Goal: Task Accomplishment & Management: Use online tool/utility

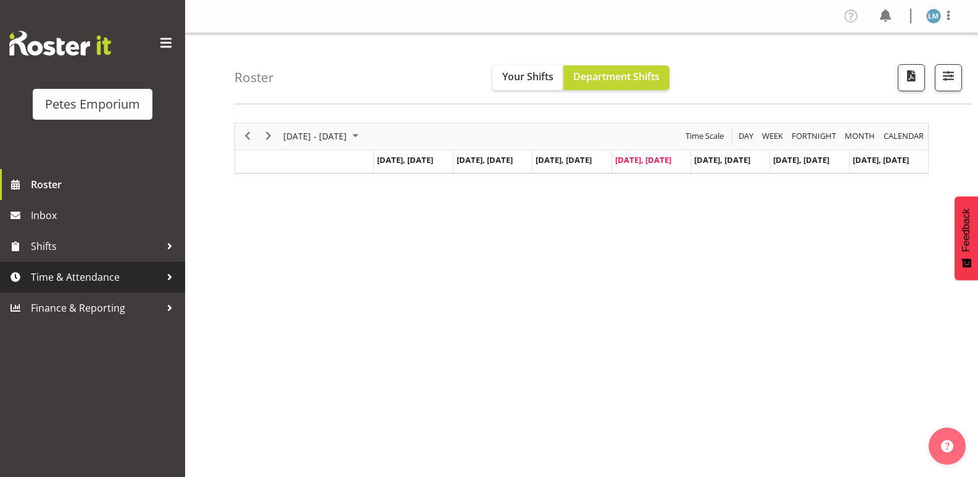
click at [93, 272] on span "Time & Attendance" at bounding box center [96, 277] width 130 height 19
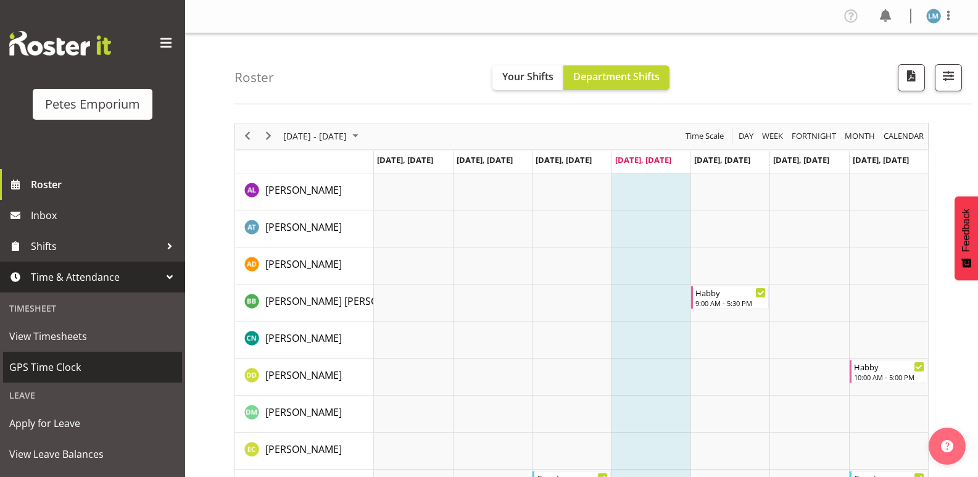
click at [96, 375] on span "GPS Time Clock" at bounding box center [92, 367] width 167 height 19
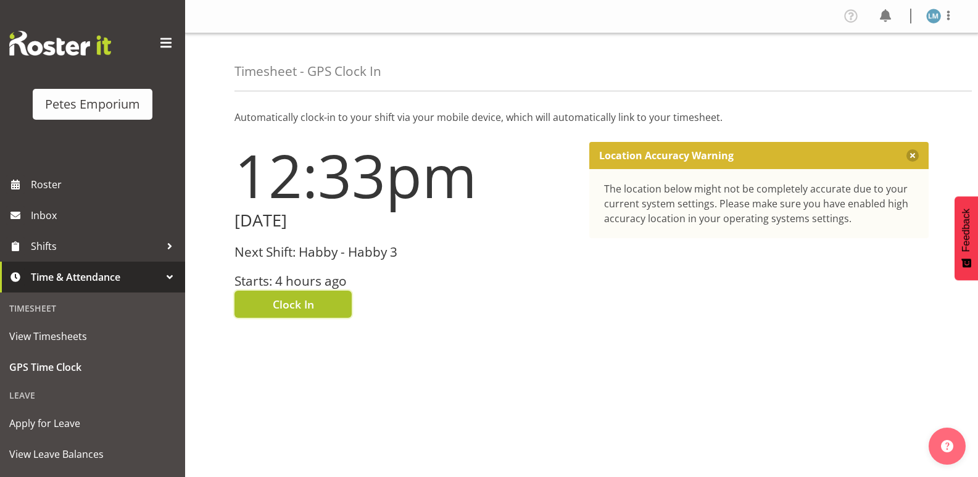
click at [288, 309] on span "Clock In" at bounding box center [293, 304] width 41 height 16
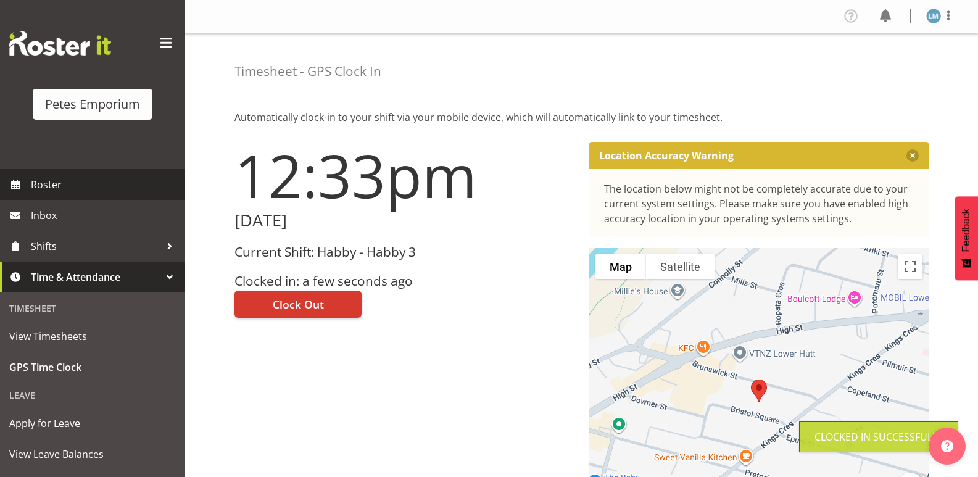
click at [63, 188] on span "Roster" at bounding box center [105, 184] width 148 height 19
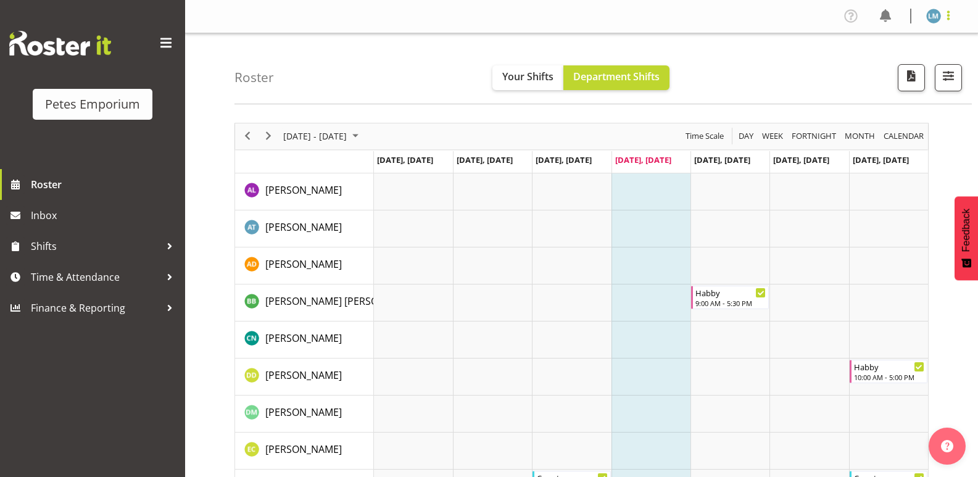
click at [941, 17] on span at bounding box center [948, 15] width 15 height 15
click at [884, 68] on link "Log Out" at bounding box center [896, 65] width 118 height 22
